Goal: Find specific page/section: Find specific page/section

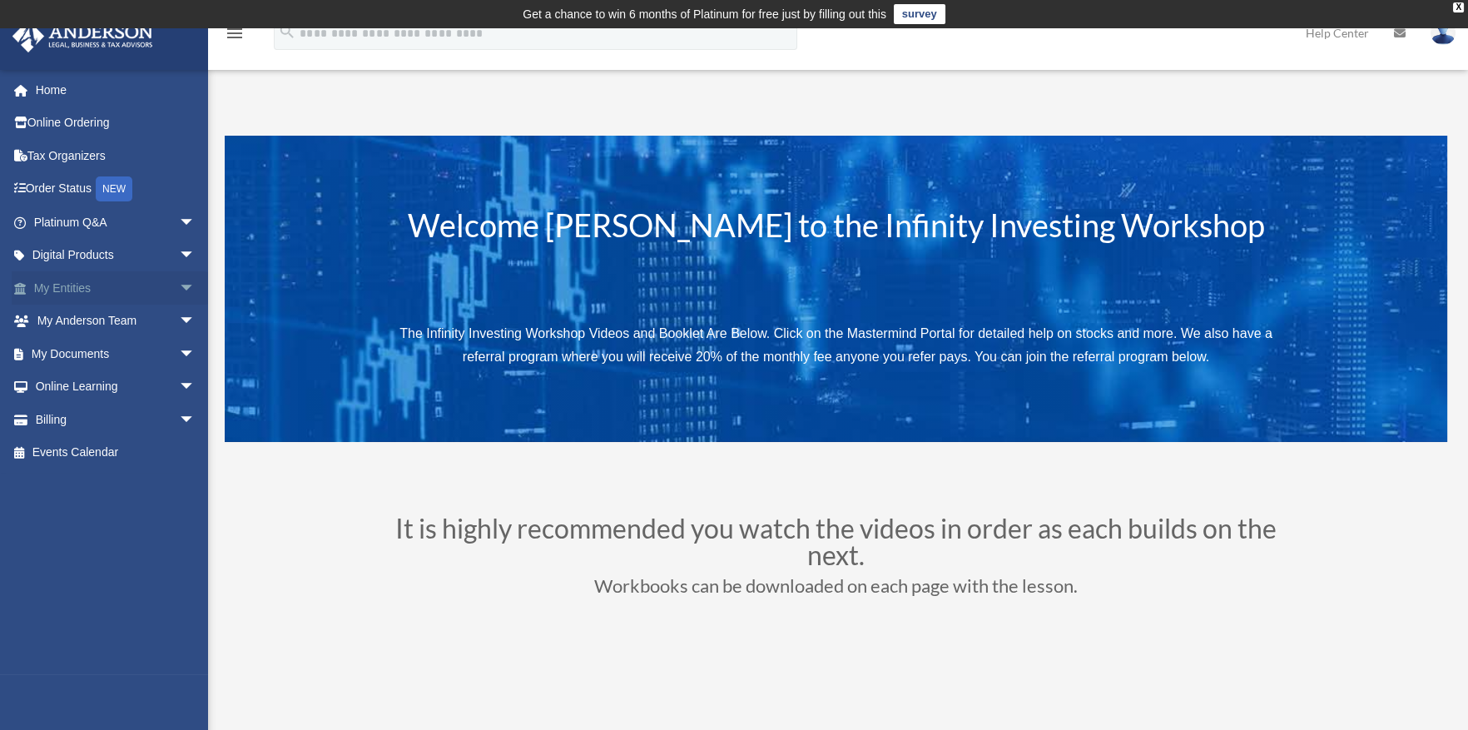
click at [150, 293] on link "My Entities arrow_drop_down" at bounding box center [116, 287] width 209 height 33
click at [179, 286] on span "arrow_drop_down" at bounding box center [195, 288] width 33 height 34
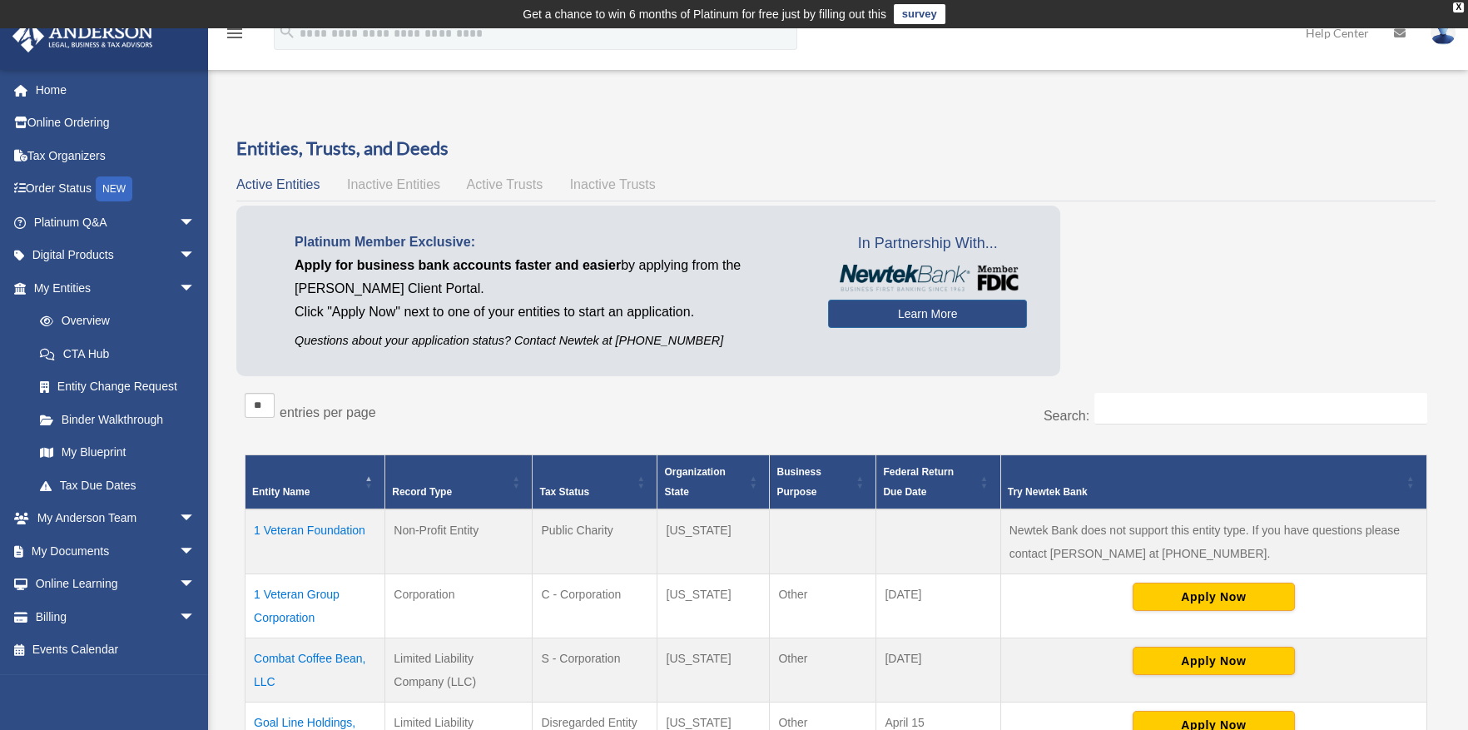
scroll to position [277, 0]
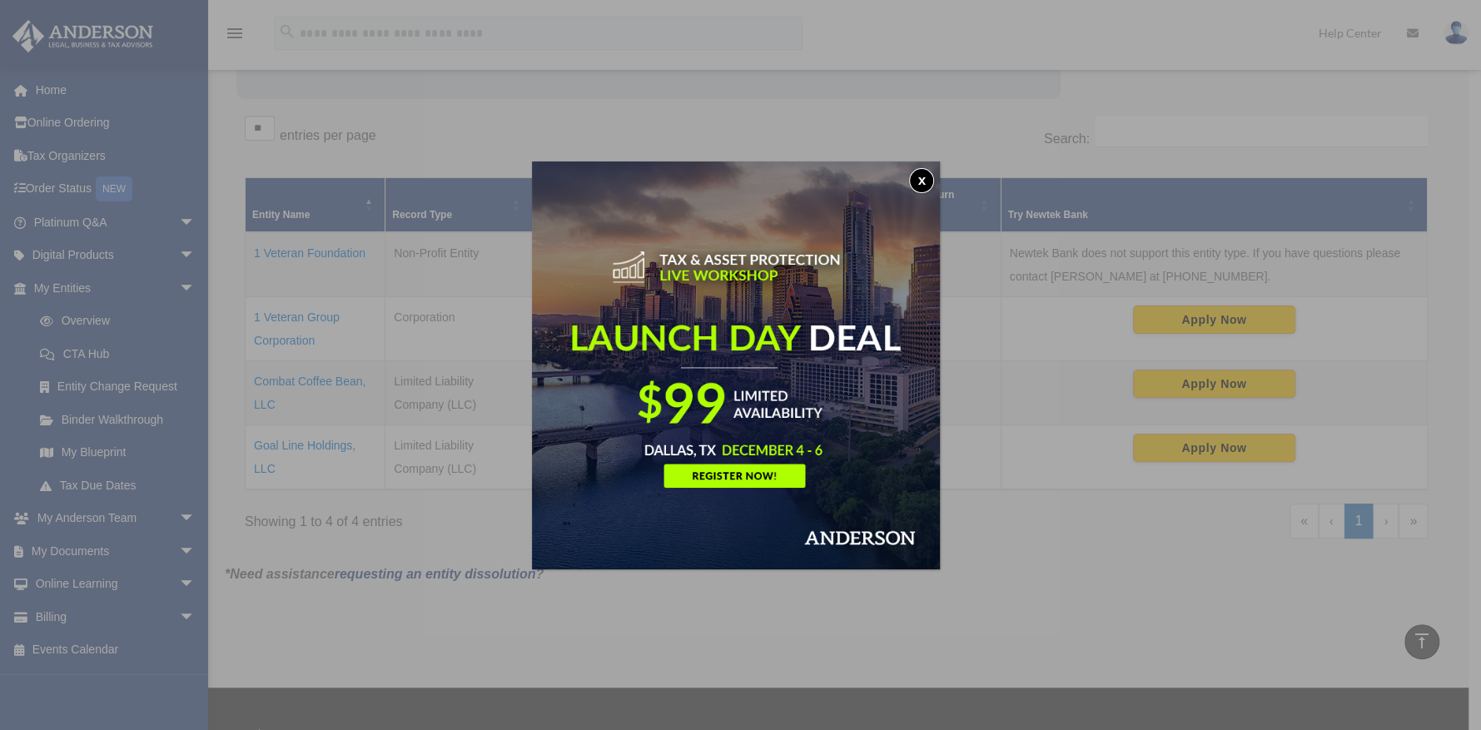
click at [923, 177] on button "x" at bounding box center [921, 180] width 25 height 25
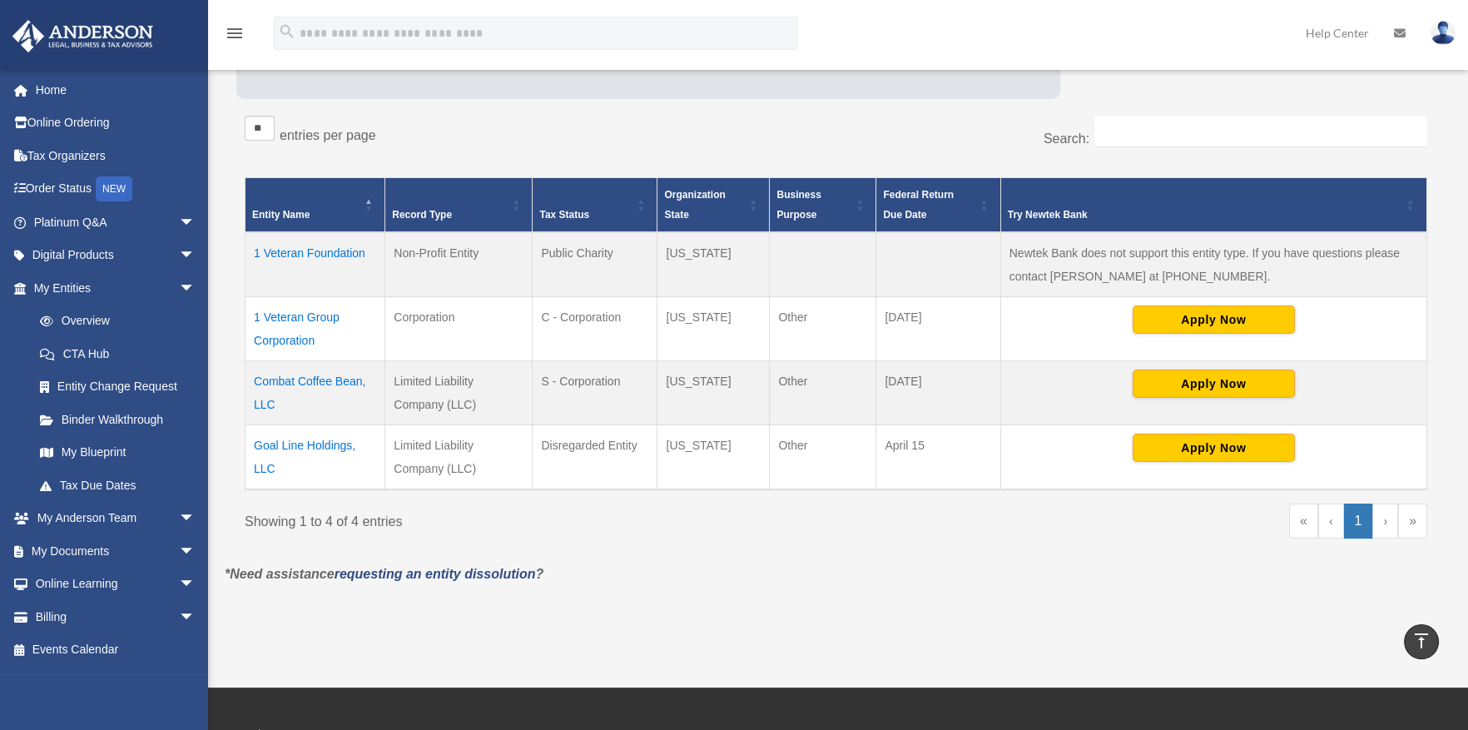
click at [351, 384] on td "Combat Coffee Bean, LLC" at bounding box center [316, 392] width 140 height 64
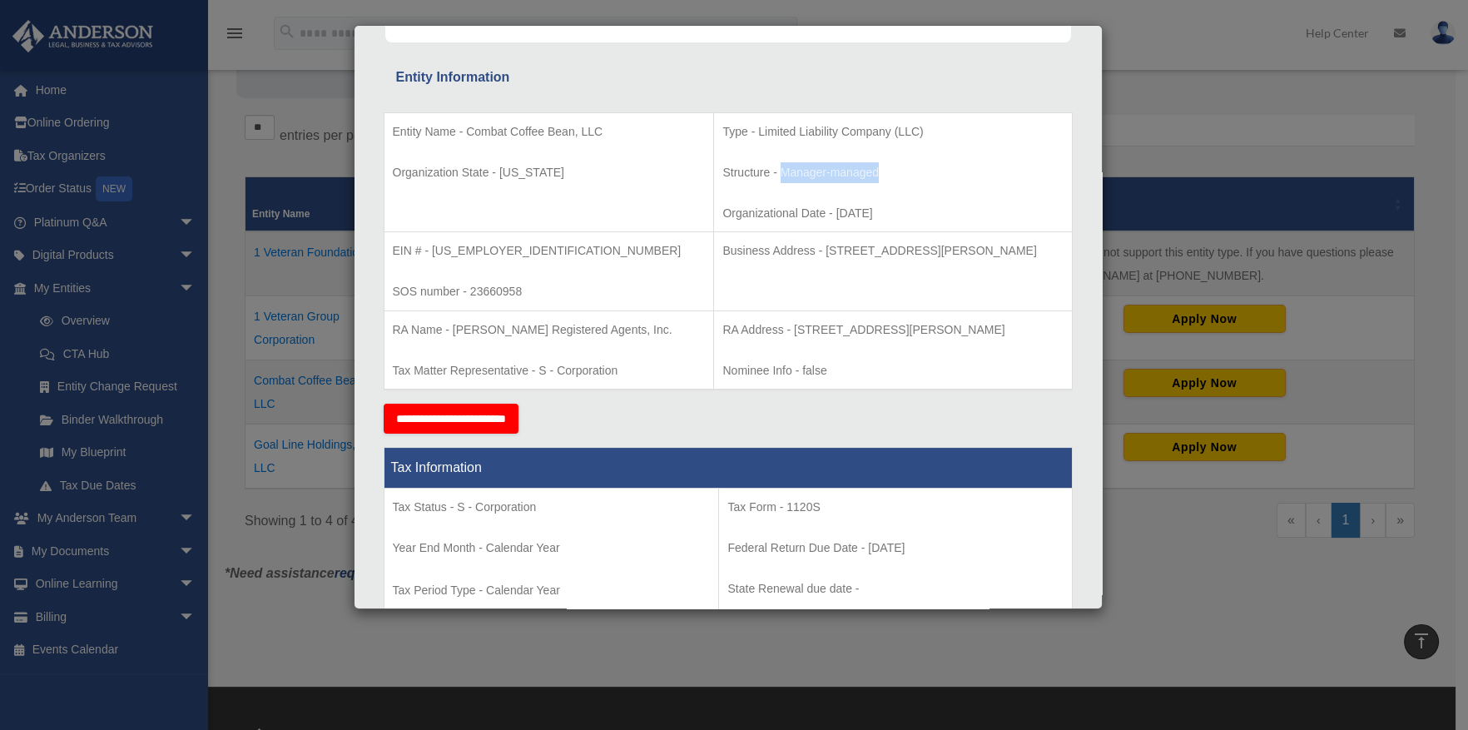
drag, startPoint x: 720, startPoint y: 171, endPoint x: 842, endPoint y: 174, distance: 122.4
click at [842, 174] on p "Structure - Manager-managed" at bounding box center [893, 172] width 340 height 21
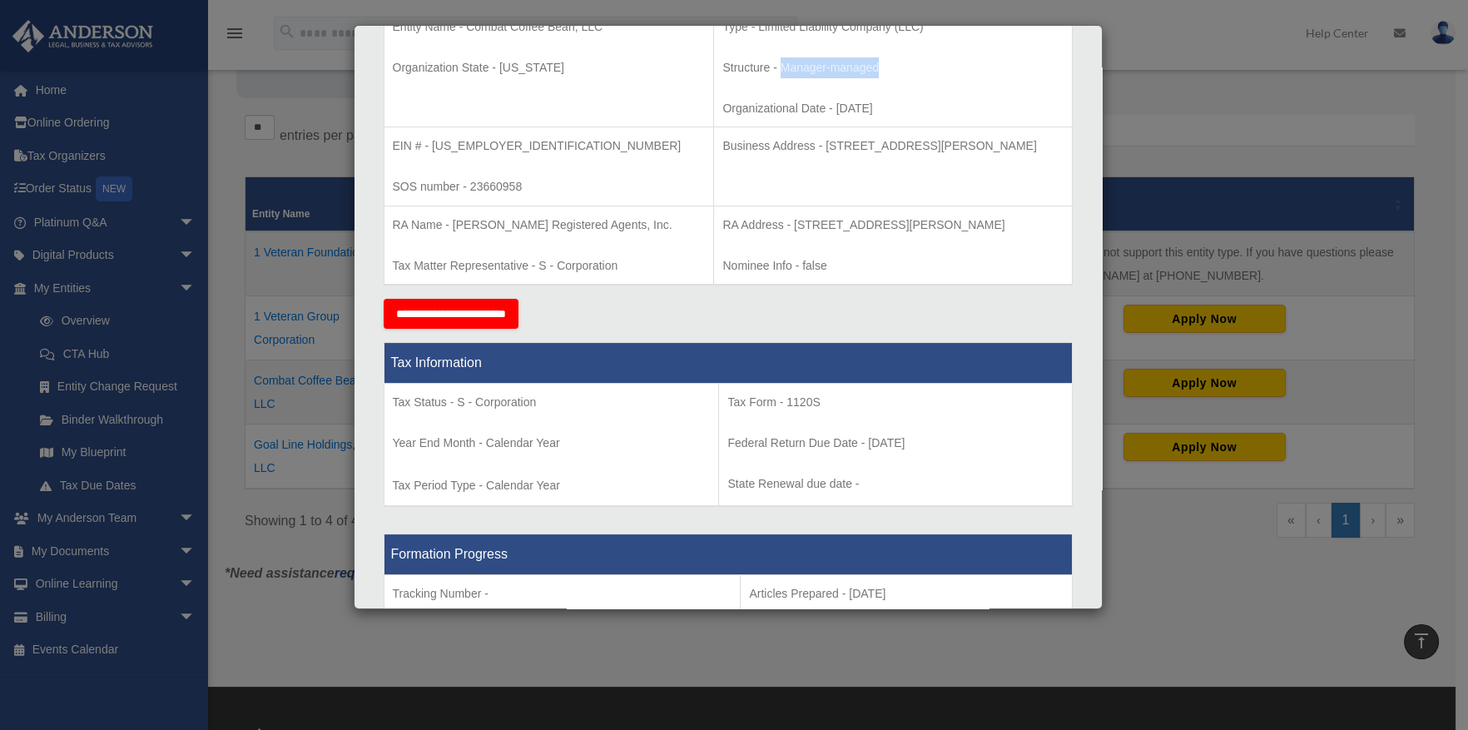
scroll to position [415, 0]
